Goal: Communication & Community: Ask a question

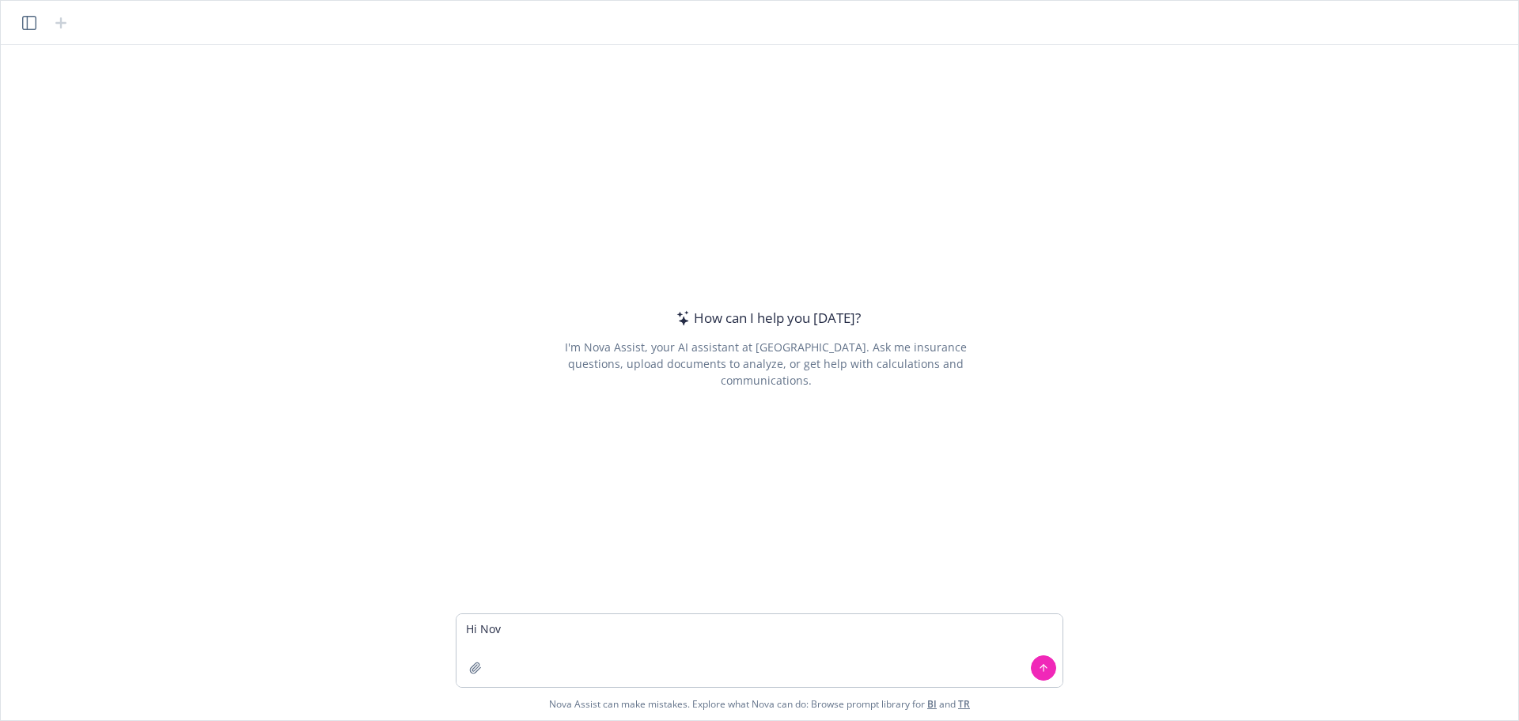
type textarea "Hi [PERSON_NAME]"
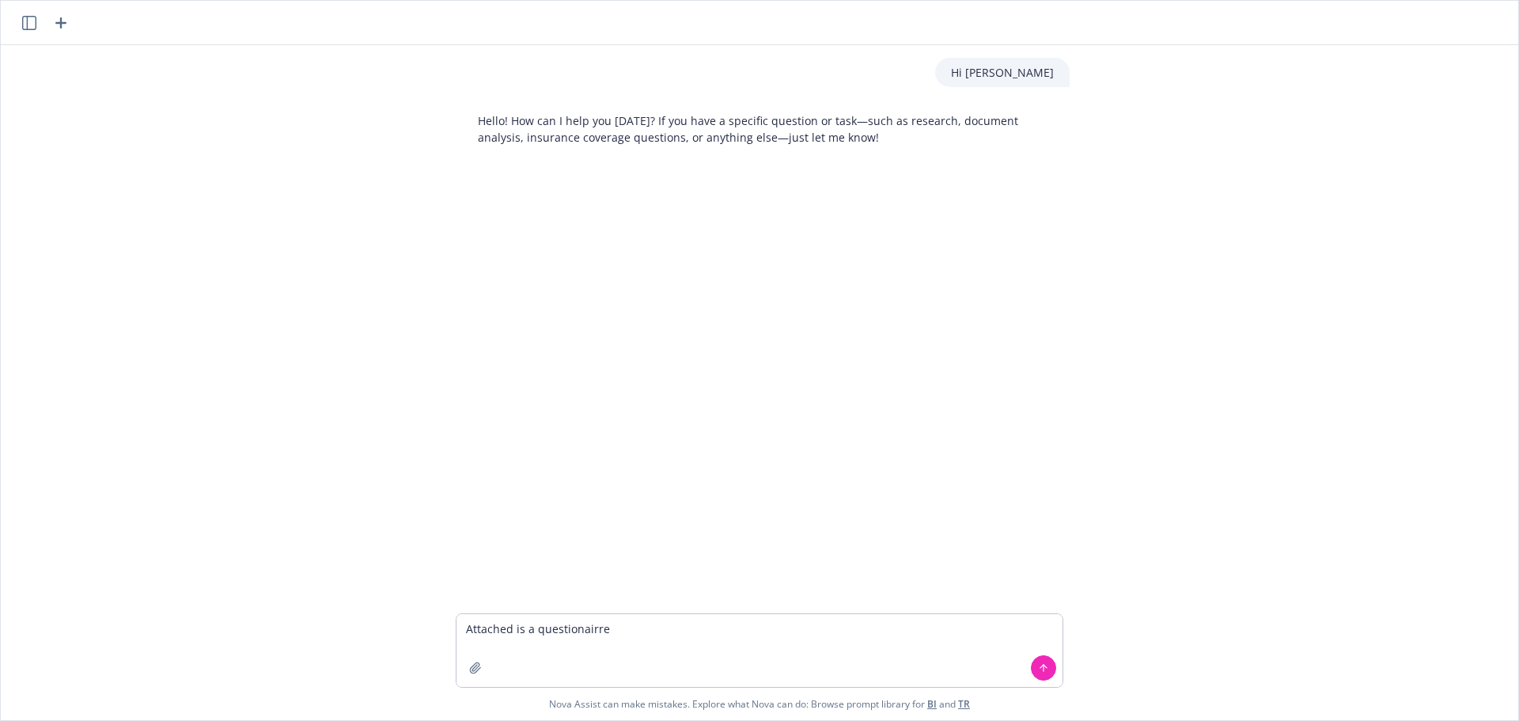
click at [587, 635] on textarea "Attached is a questionairre" at bounding box center [760, 650] width 606 height 73
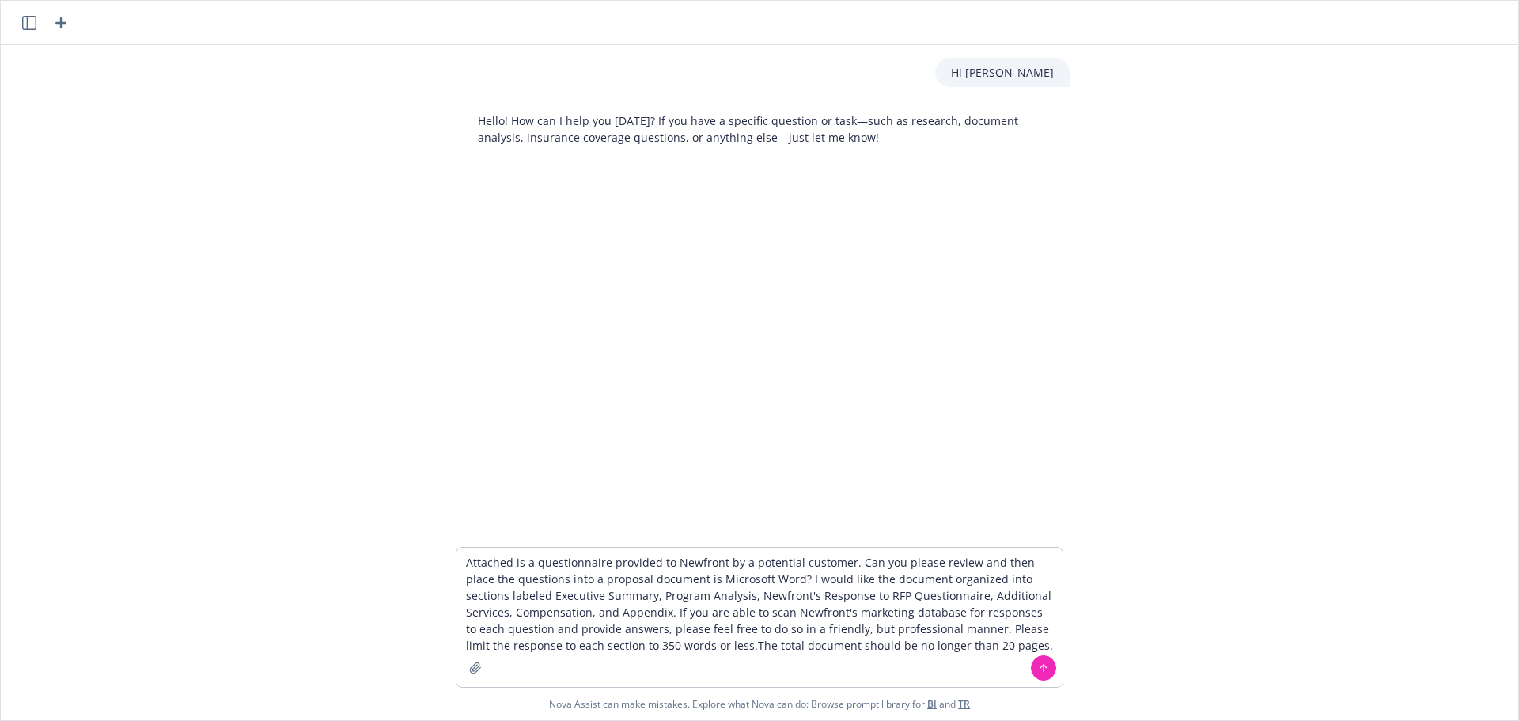
click at [703, 639] on textarea "Attached is a questionnaire provided to Newfront by a potential customer. Can y…" at bounding box center [760, 617] width 606 height 139
click at [1006, 642] on textarea "Attached is a questionnaire provided to Newfront by a potential customer. Can y…" at bounding box center [760, 617] width 606 height 139
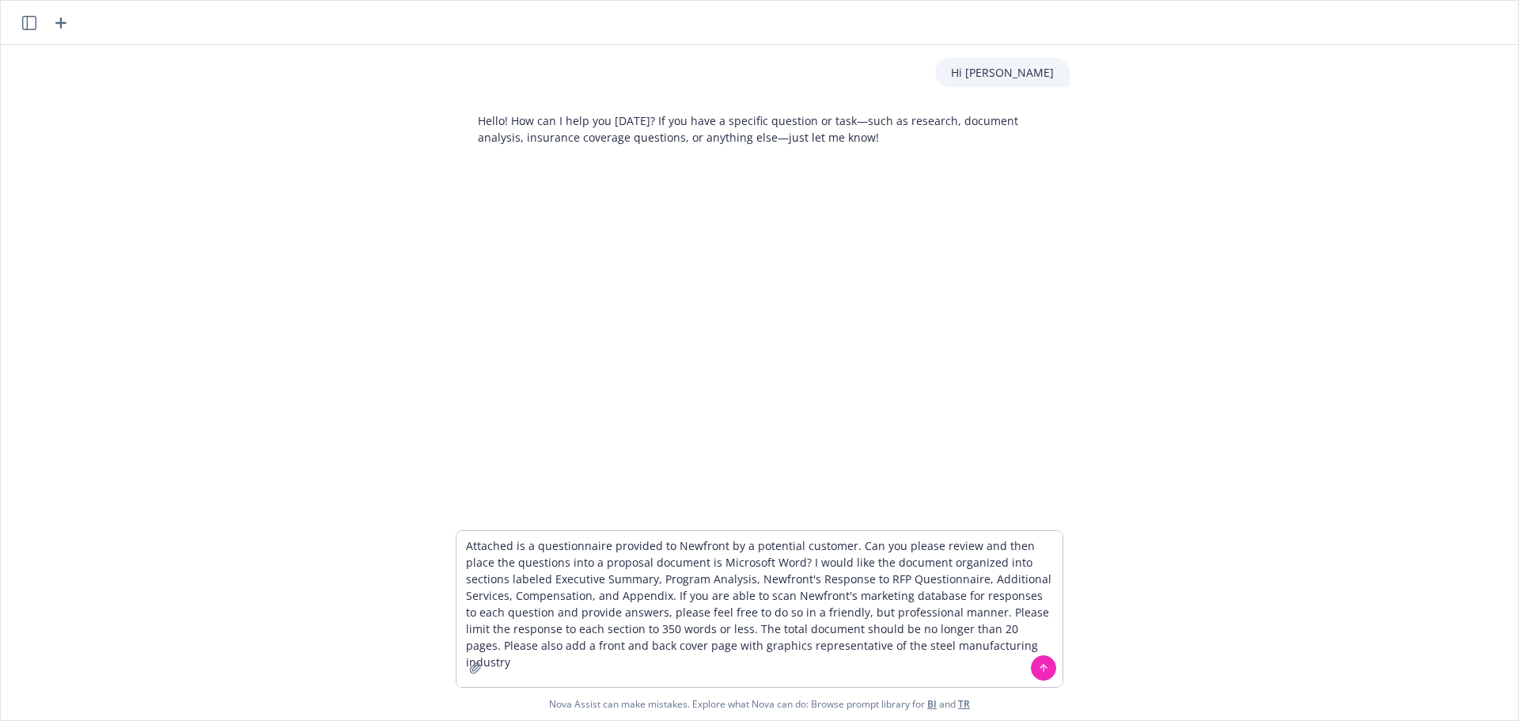
type textarea "Attached is a questionnaire provided to Newfront by a potential customer. Can y…"
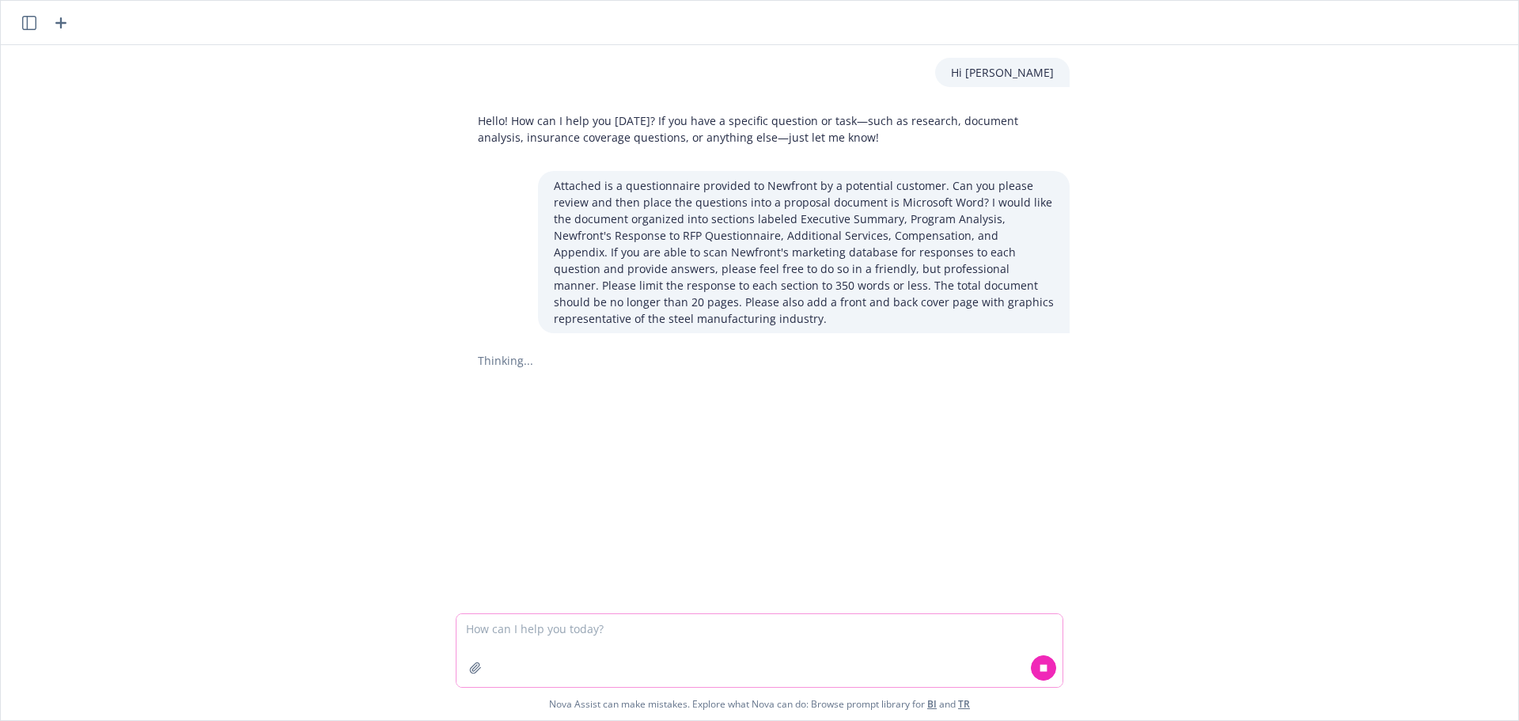
click at [471, 669] on icon "button" at bounding box center [475, 667] width 13 height 13
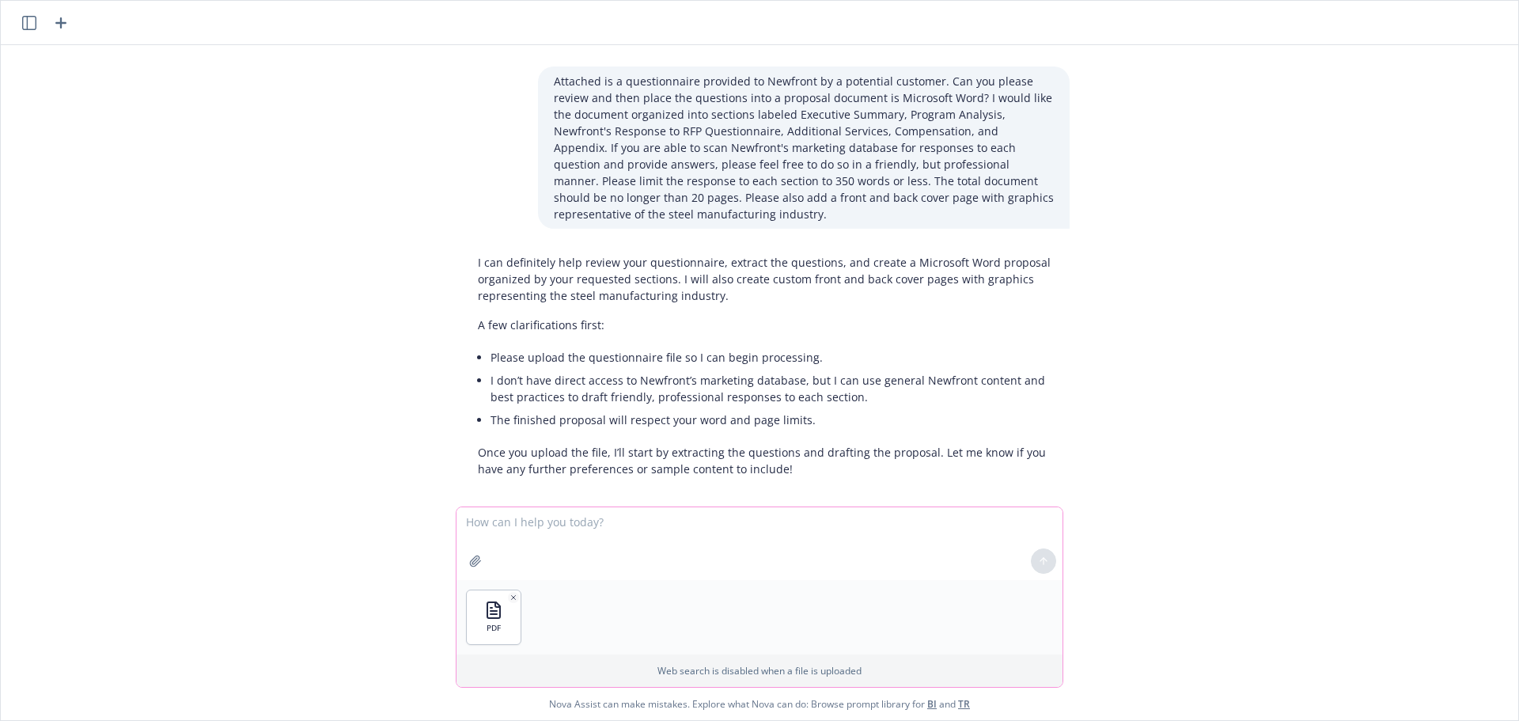
scroll to position [119, 0]
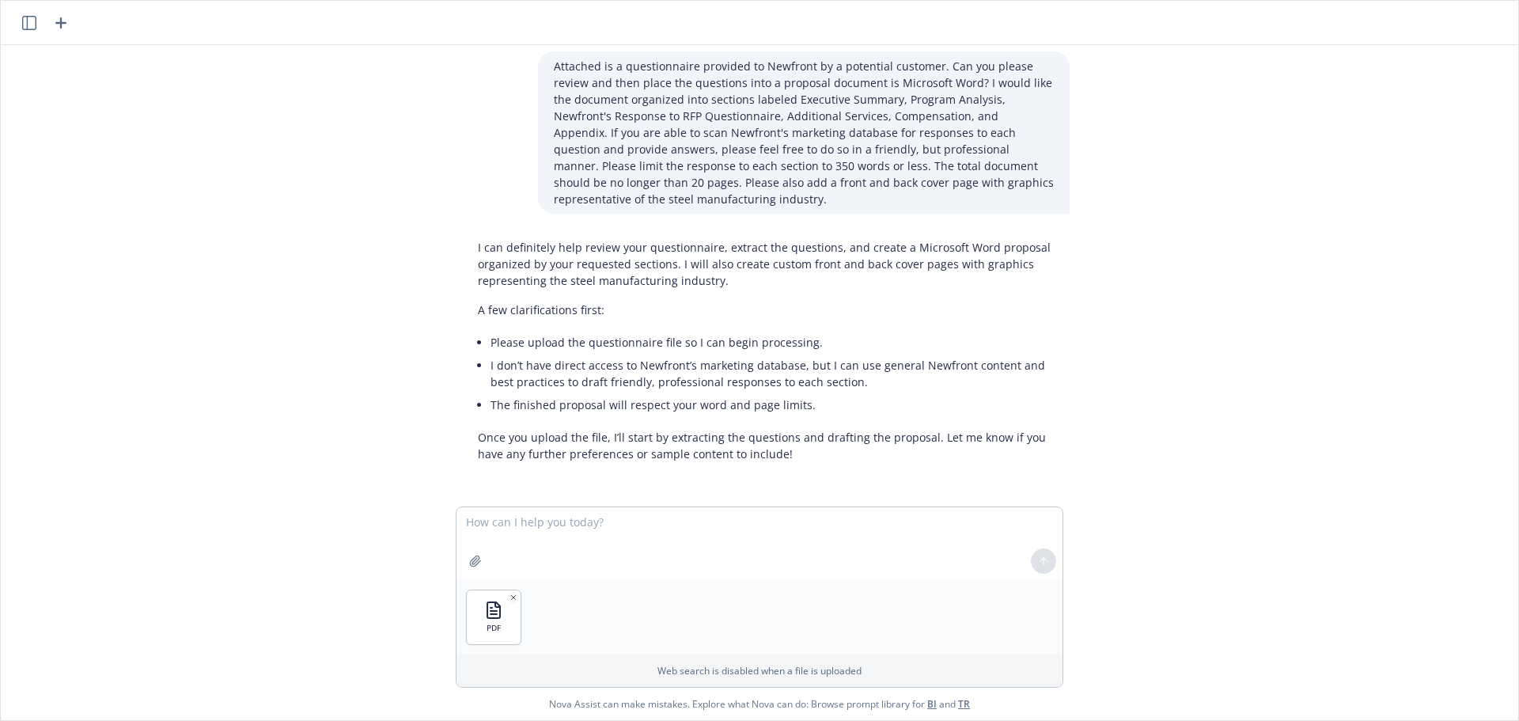
click at [560, 606] on div "PDF" at bounding box center [760, 617] width 606 height 74
click at [504, 628] on div "PDF" at bounding box center [494, 617] width 54 height 54
click at [684, 548] on textarea at bounding box center [760, 543] width 606 height 73
type textarea "Here is the questionnaire."
click at [1047, 563] on icon at bounding box center [1043, 560] width 11 height 11
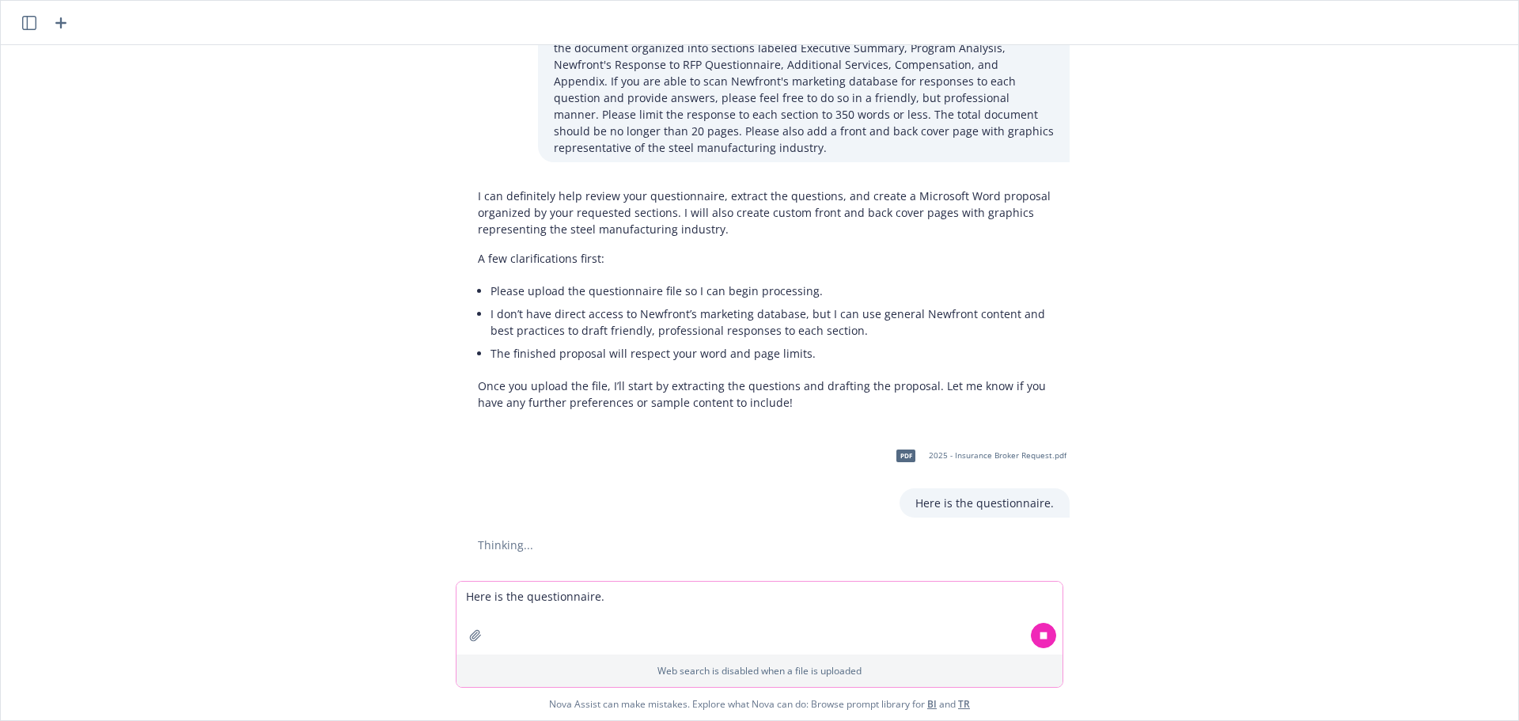
scroll to position [165, 0]
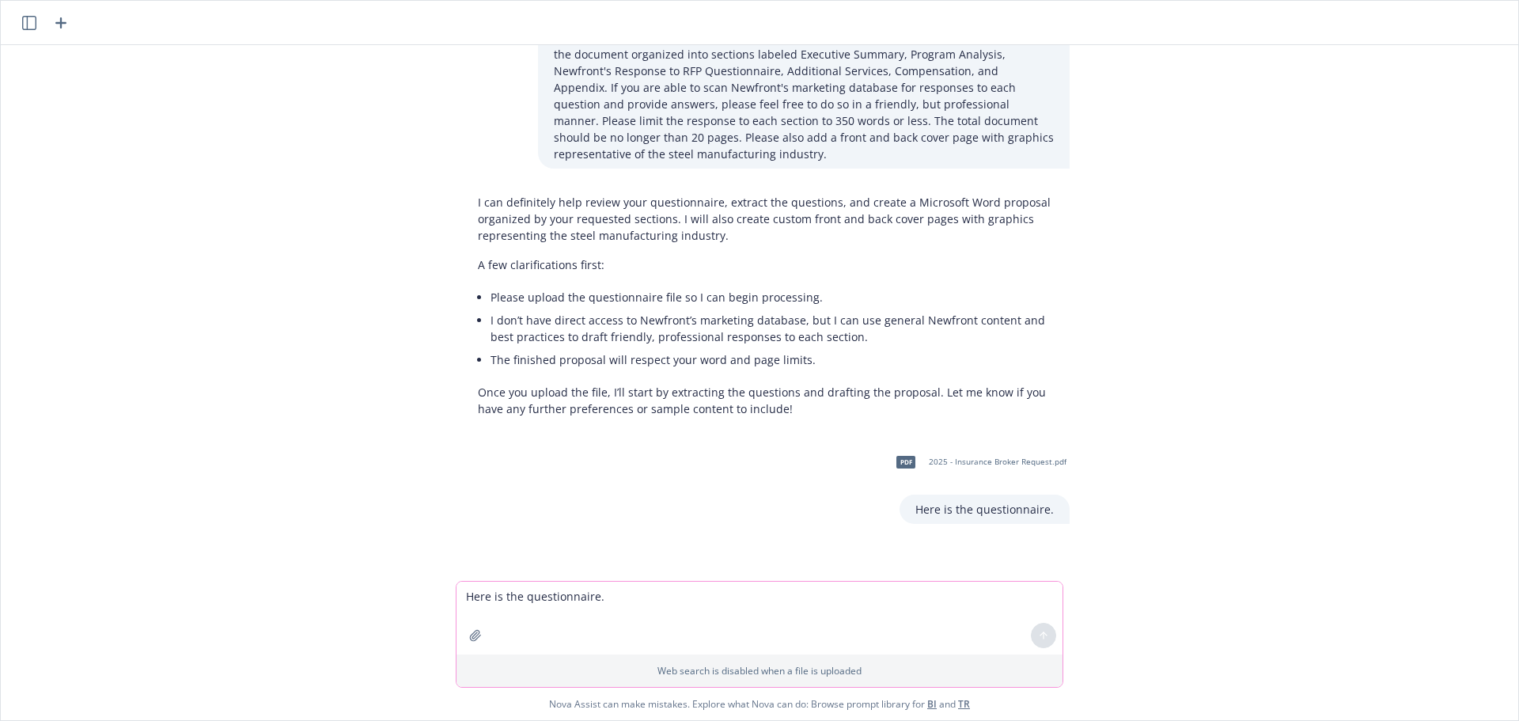
click at [502, 599] on textarea "Here is the questionnaire." at bounding box center [760, 618] width 606 height 73
type textarea "I"
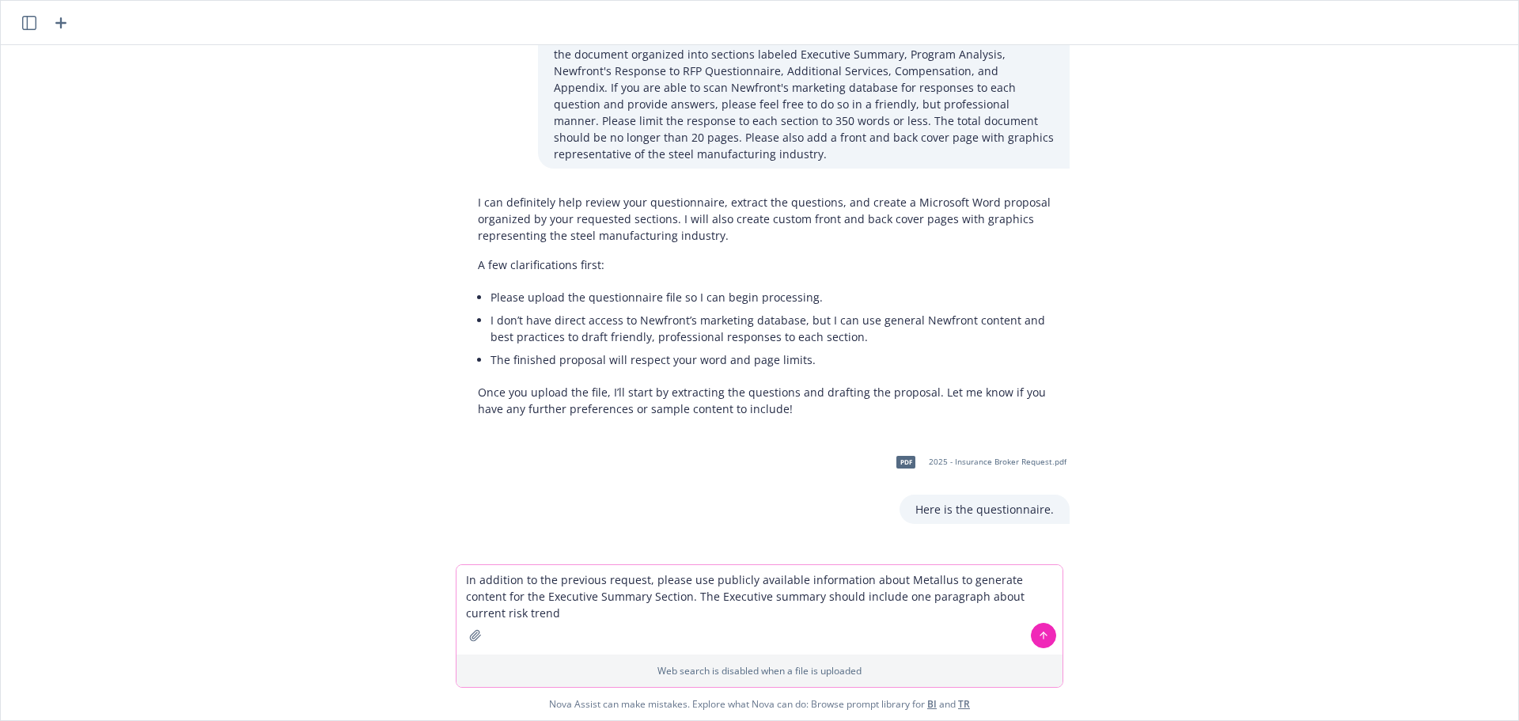
scroll to position [171, 0]
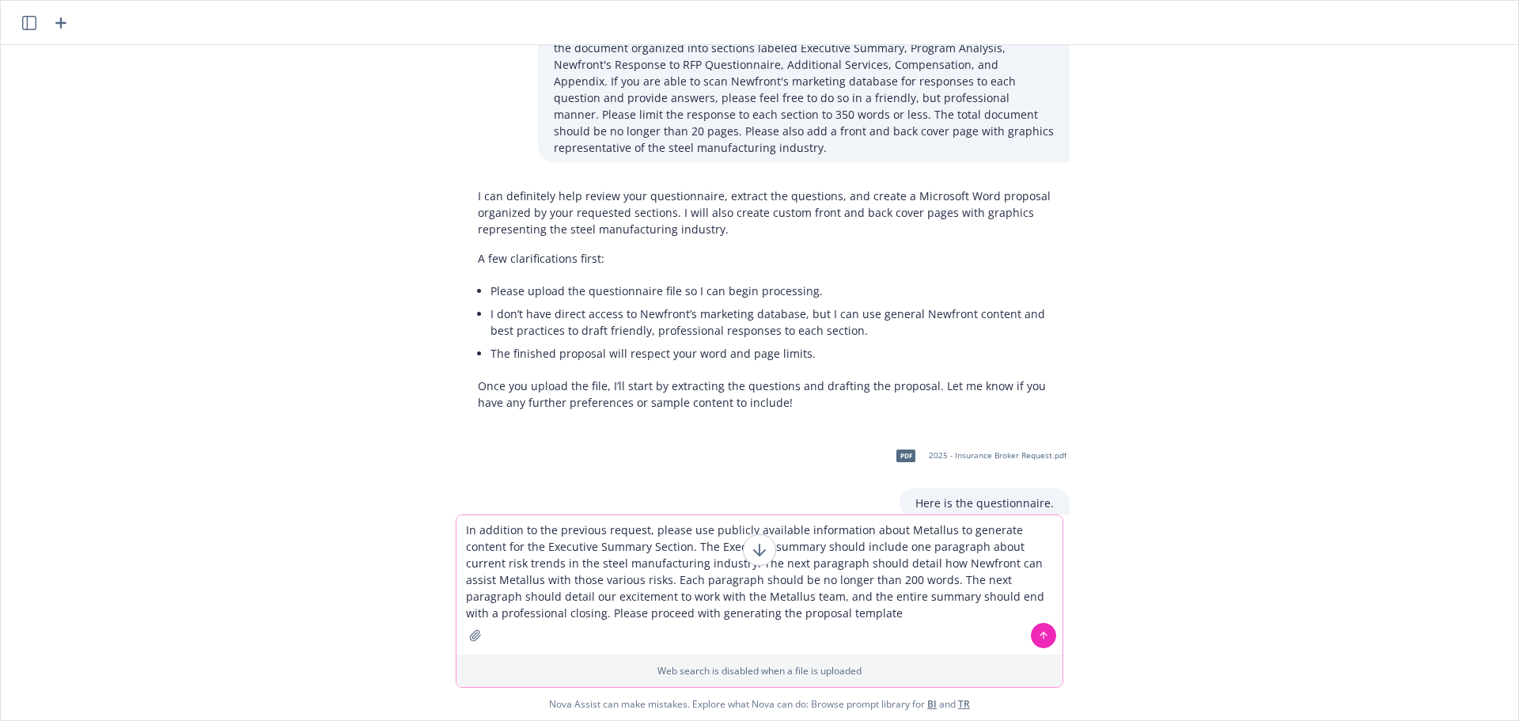
type textarea "In addition to the previous request, please use publicly available information …"
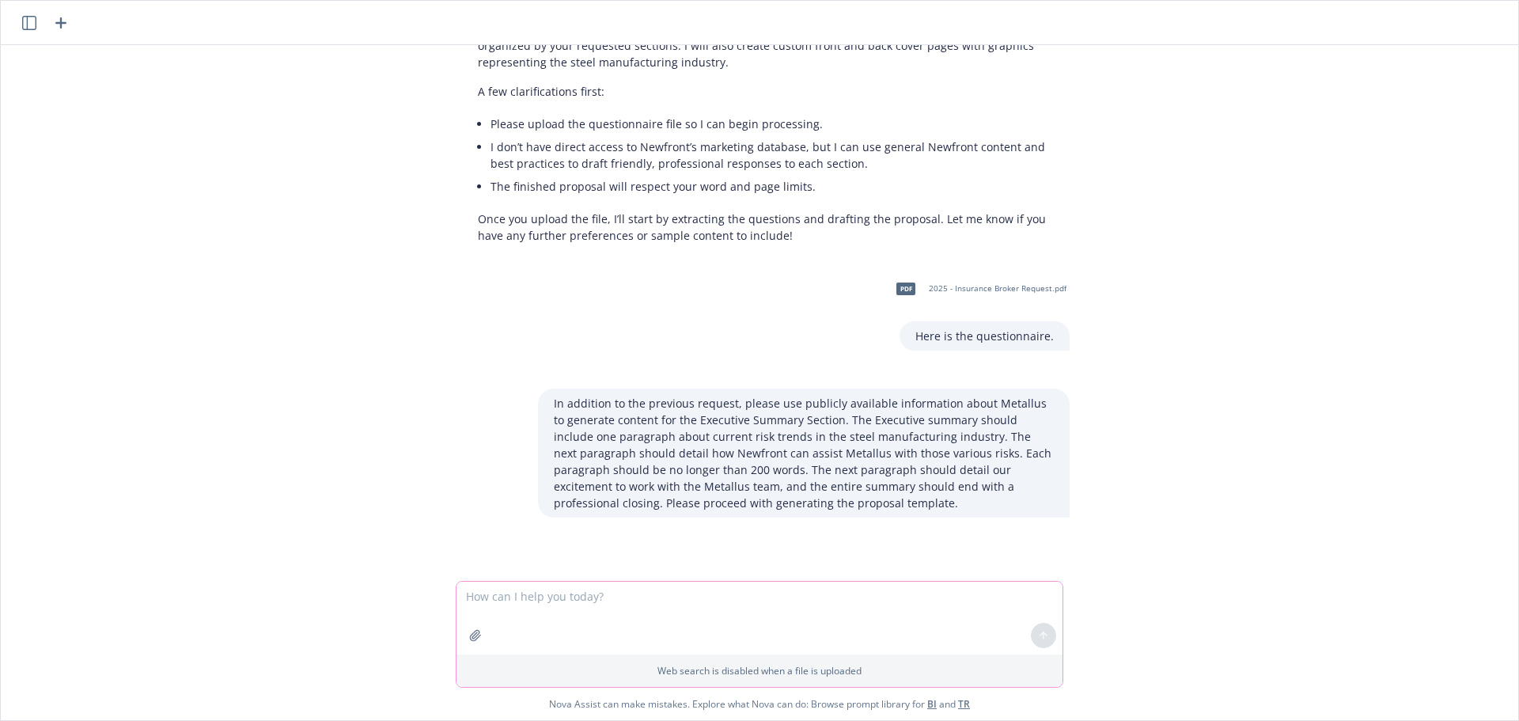
scroll to position [397, 0]
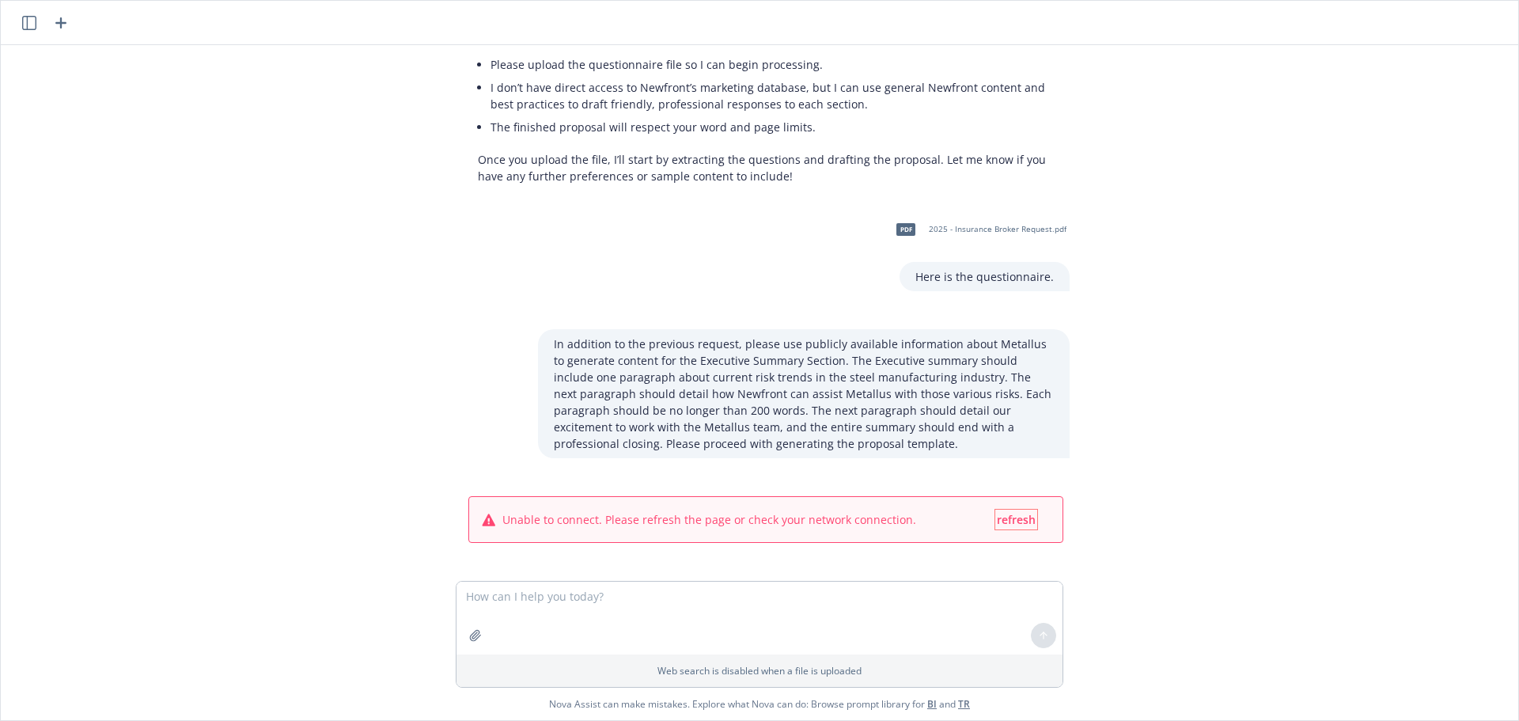
click at [1003, 517] on span "refresh" at bounding box center [1016, 519] width 39 height 15
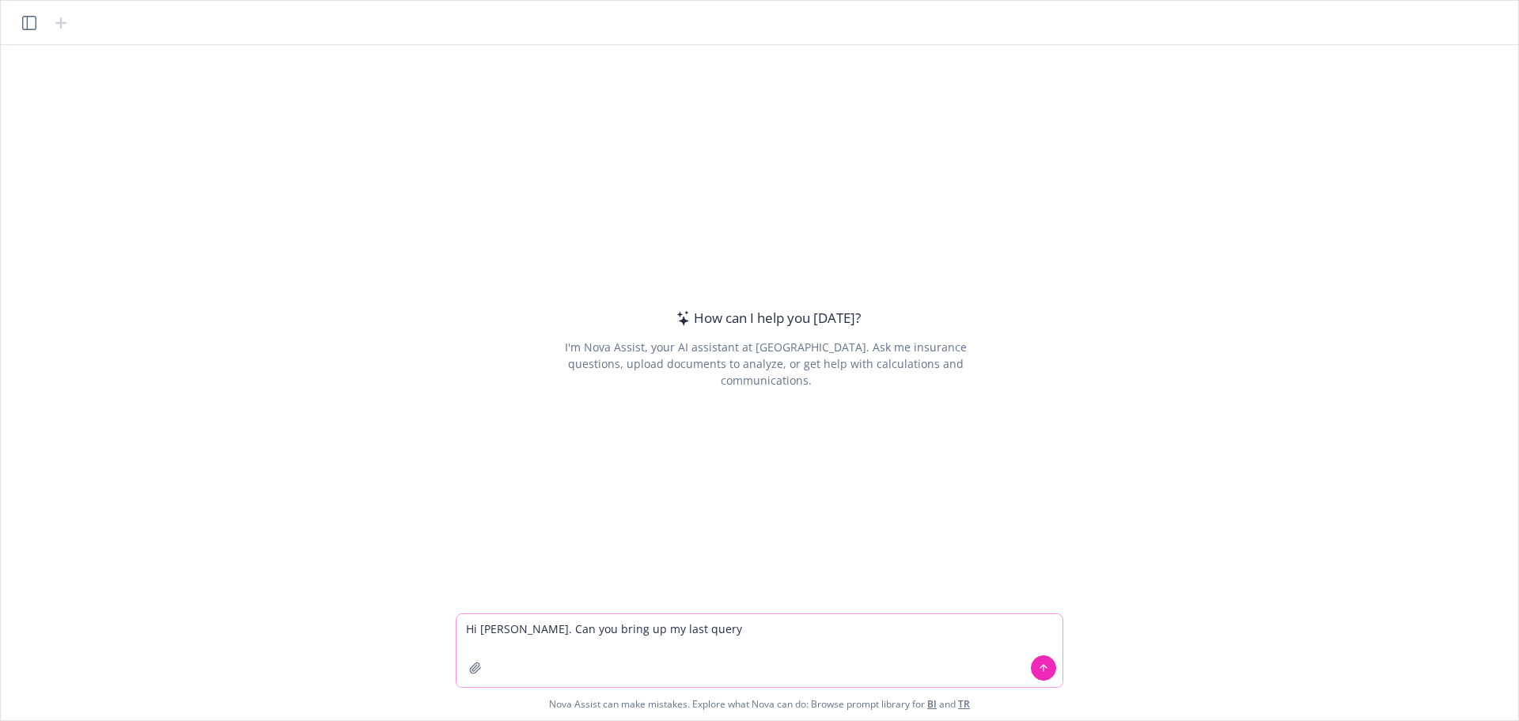
type textarea "Hi Nova. Can you bring up my last query?"
